Goal: Navigation & Orientation: Find specific page/section

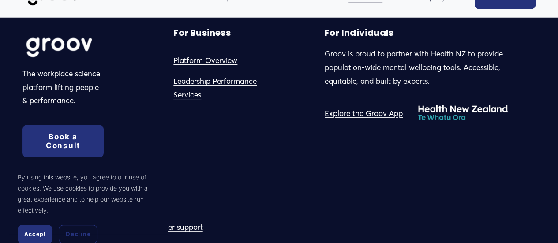
scroll to position [1799, 0]
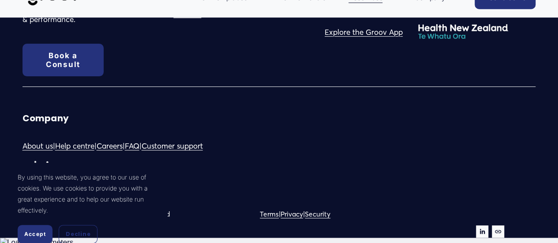
click at [33, 147] on link "About us" at bounding box center [38, 147] width 30 height 14
